Goal: Task Accomplishment & Management: Complete application form

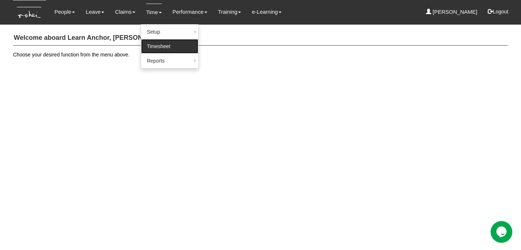
click at [161, 44] on link "Timesheet" at bounding box center [169, 46] width 57 height 14
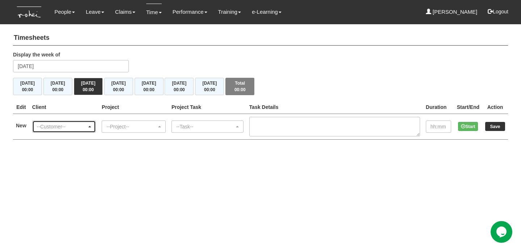
click at [83, 125] on div "--Customer--" at bounding box center [62, 126] width 50 height 7
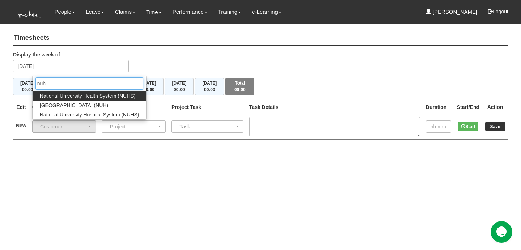
type input "nuhs"
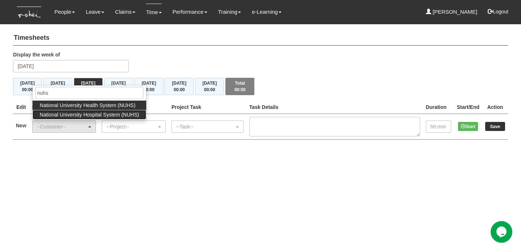
click at [92, 114] on span "National University Hospital System (NUHS)" at bounding box center [89, 114] width 99 height 7
select select "93"
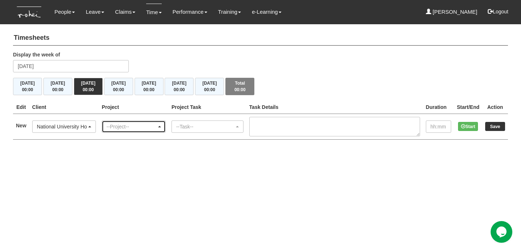
click at [119, 123] on div "--Project--" at bounding box center [131, 126] width 50 height 7
click at [87, 125] on div "National University Hospital System (NUHS)" at bounding box center [62, 126] width 50 height 7
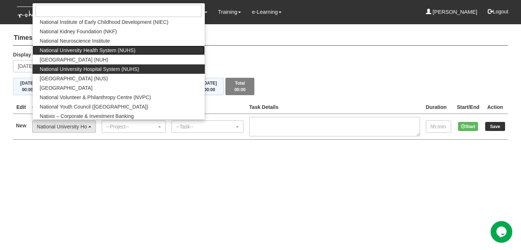
click at [111, 52] on span "National University Health System (NUHS)" at bounding box center [88, 50] width 96 height 7
select select "606"
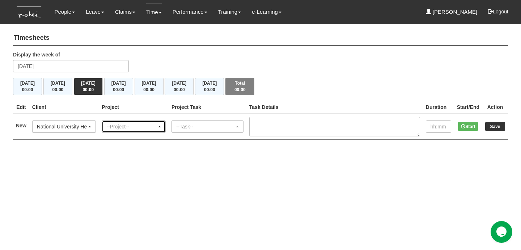
click at [130, 127] on div "--Project--" at bounding box center [131, 126] width 50 height 7
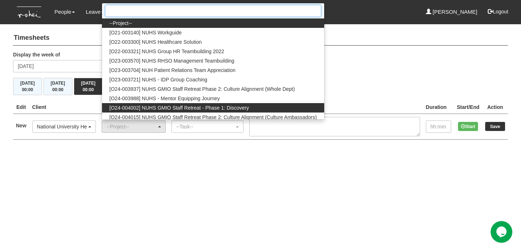
scroll to position [30, 0]
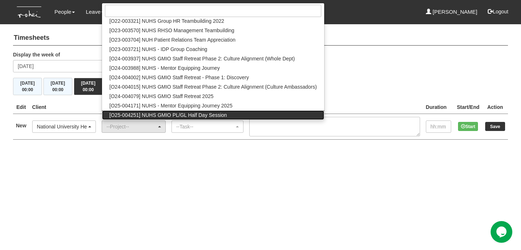
click at [162, 114] on span "[O25-004251] NUHS GMIO PL/GL Half Day Session" at bounding box center [168, 114] width 118 height 7
select select "2871"
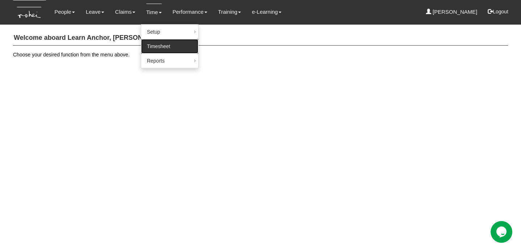
click at [160, 44] on link "Timesheet" at bounding box center [169, 46] width 57 height 14
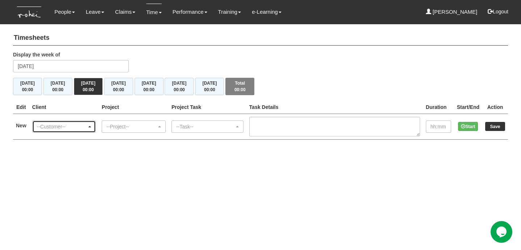
click at [72, 132] on div "--Customer--" at bounding box center [64, 127] width 63 height 12
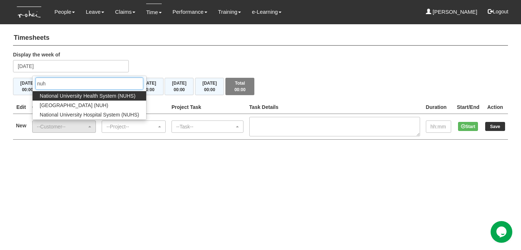
type input "nuhs"
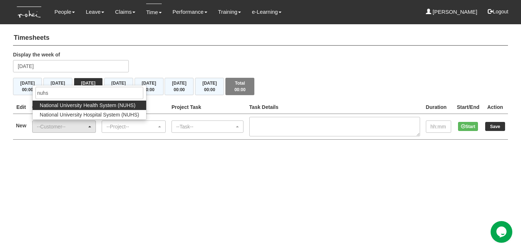
click at [114, 104] on span "National University Health System (NUHS)" at bounding box center [88, 105] width 96 height 7
select select "606"
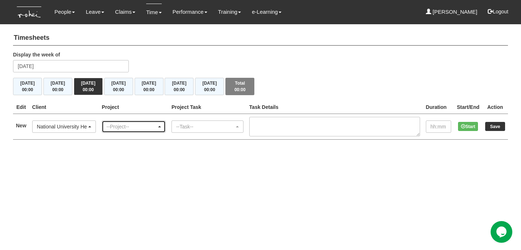
click at [132, 127] on div "--Project--" at bounding box center [131, 126] width 50 height 7
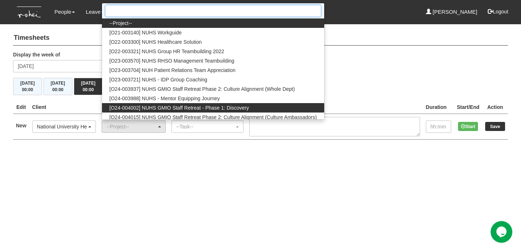
scroll to position [30, 0]
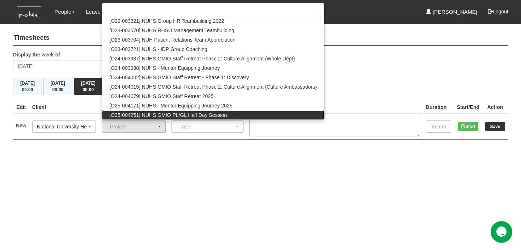
click at [225, 115] on span "[O25-004251] NUHS GMIO PL/GL Half Day Session" at bounding box center [168, 114] width 118 height 7
select select "2871"
